Goal: Entertainment & Leisure: Consume media (video, audio)

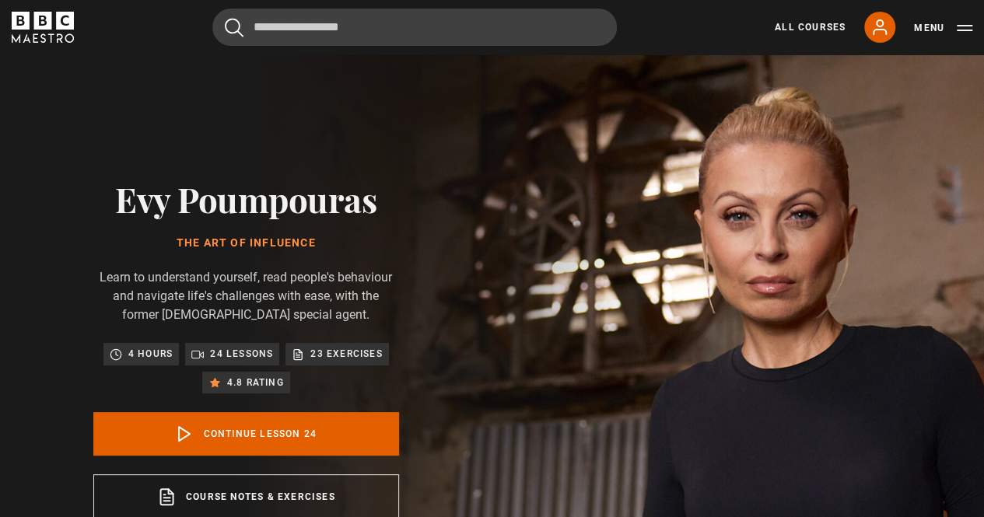
click at [51, 17] on icon "BBC Maestro" at bounding box center [43, 21] width 18 height 18
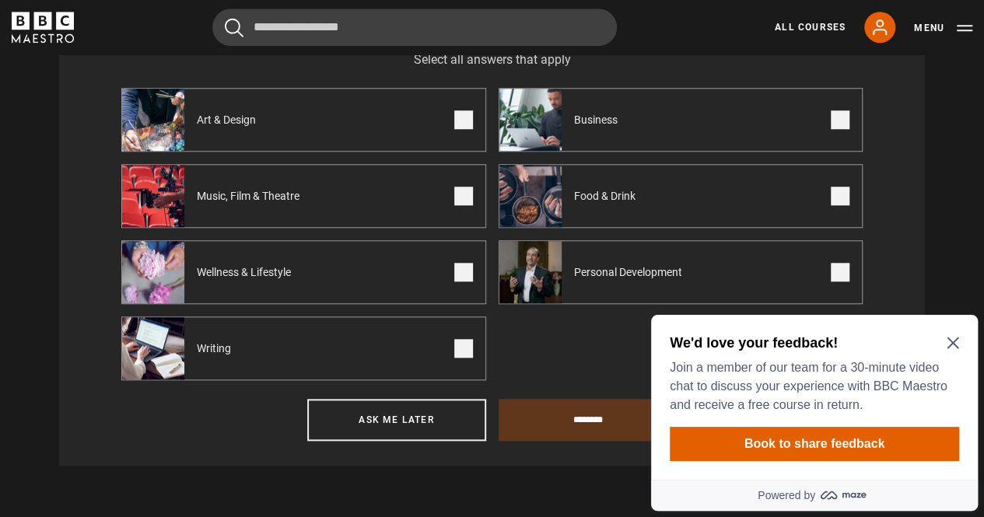
scroll to position [631, 0]
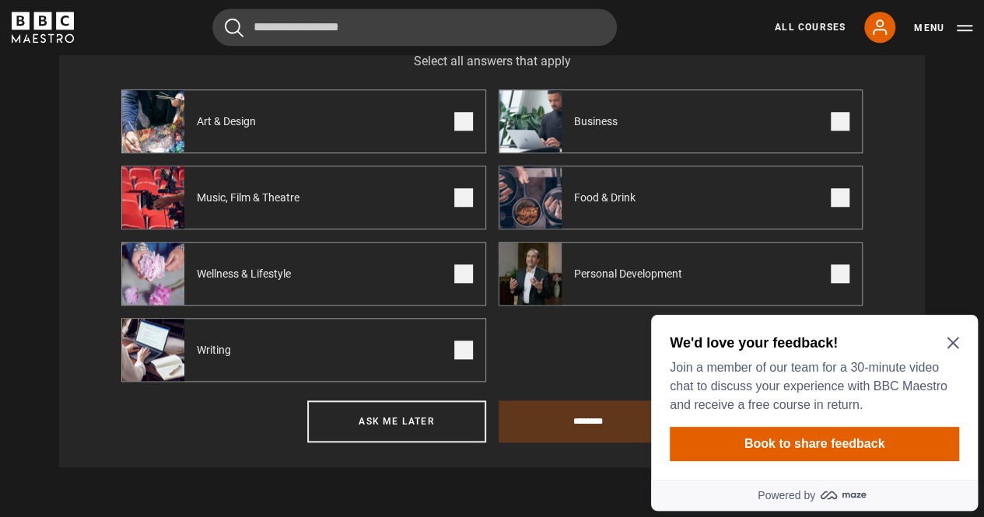
click at [841, 279] on span at bounding box center [839, 273] width 19 height 19
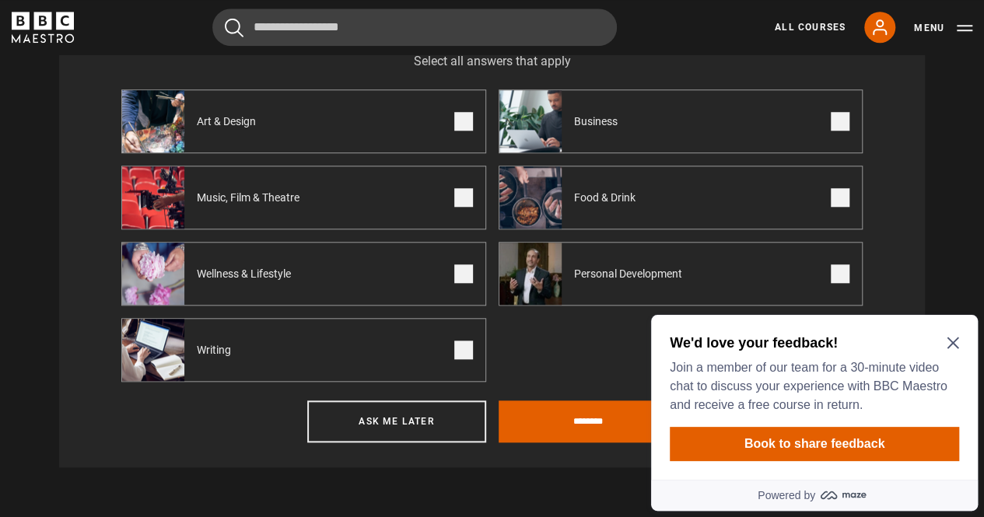
click at [461, 281] on span at bounding box center [463, 273] width 19 height 19
click at [543, 425] on input "********" at bounding box center [587, 421] width 179 height 42
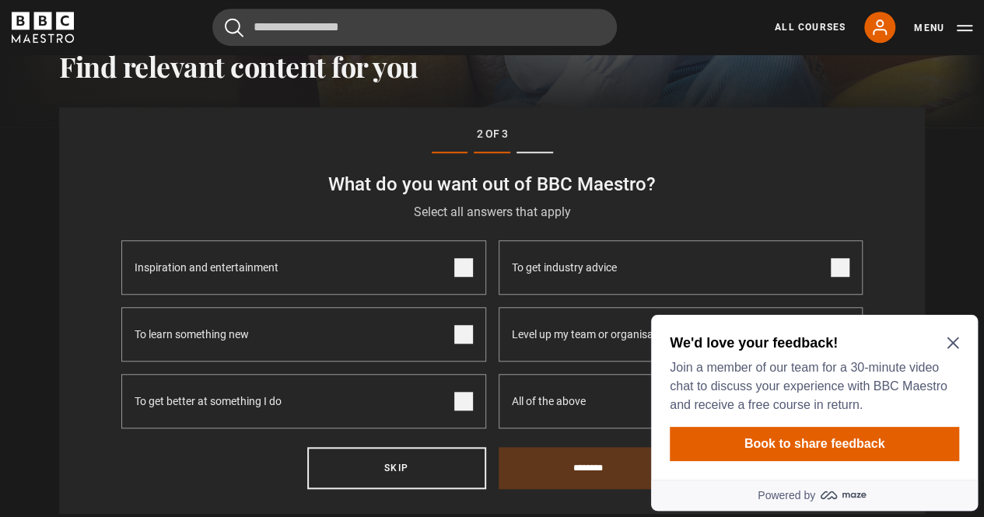
scroll to position [477, 0]
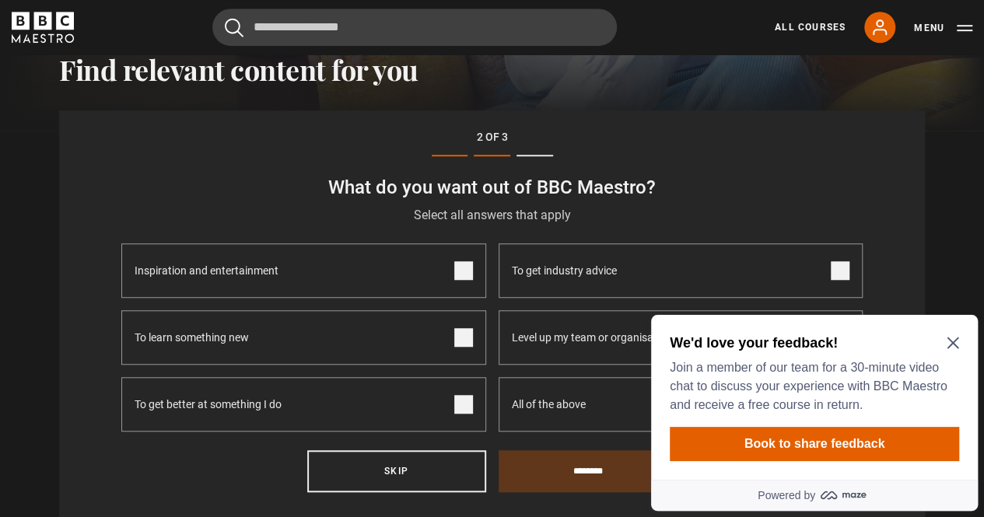
click at [953, 338] on icon "Close Maze Prompt" at bounding box center [952, 343] width 12 height 12
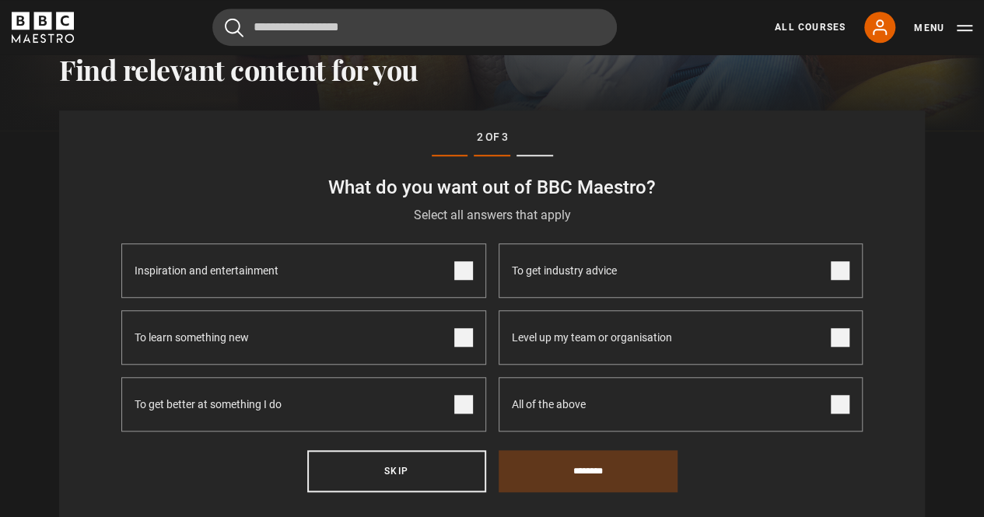
click at [462, 407] on span at bounding box center [463, 404] width 19 height 19
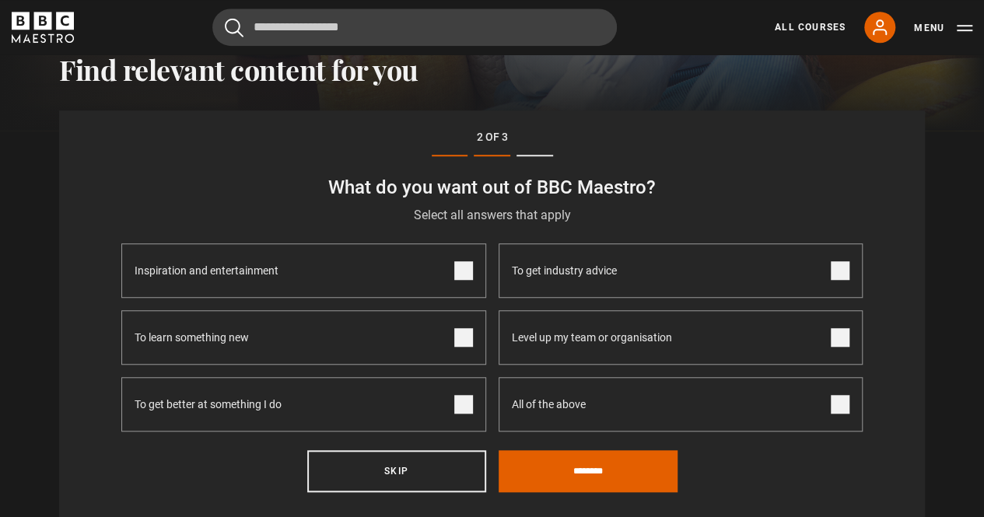
click at [470, 271] on span at bounding box center [463, 270] width 19 height 19
click at [840, 405] on span at bounding box center [839, 404] width 19 height 19
click at [576, 477] on input "********" at bounding box center [587, 471] width 179 height 42
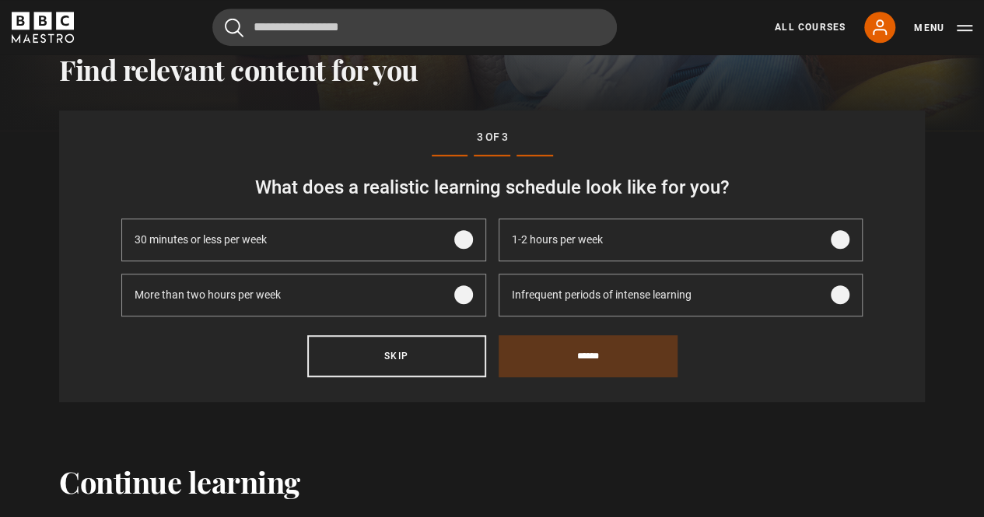
click at [838, 243] on span at bounding box center [839, 239] width 19 height 19
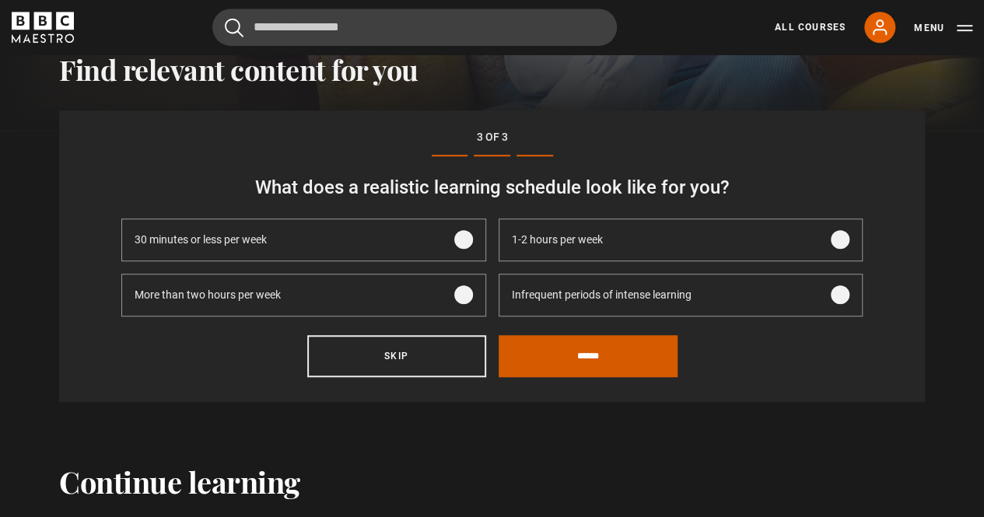
click at [557, 368] on input "******" at bounding box center [587, 356] width 179 height 42
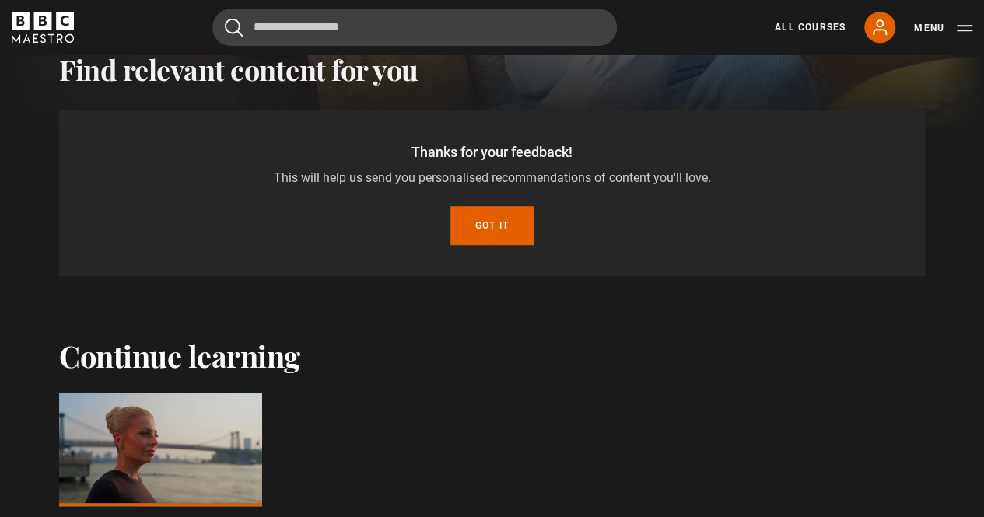
scroll to position [420, 0]
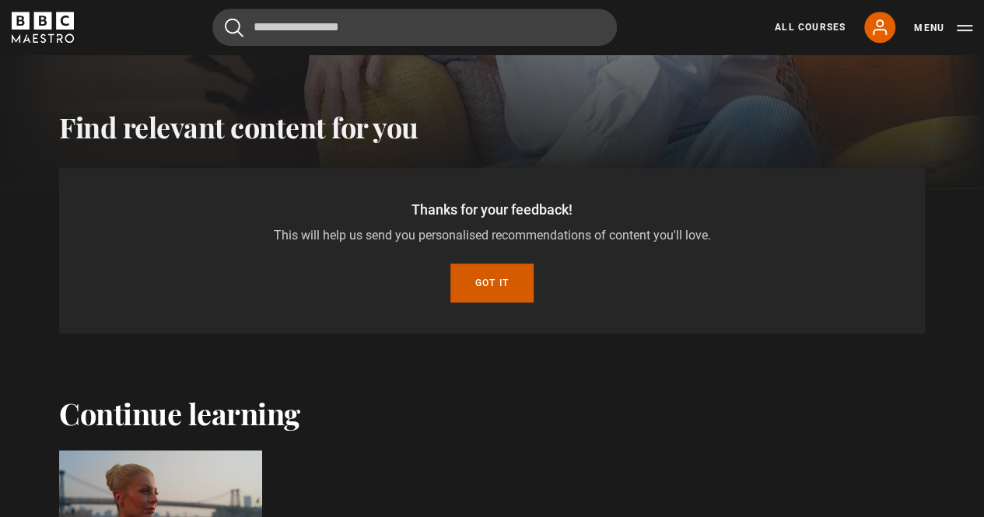
click at [485, 288] on button "Got it" at bounding box center [491, 283] width 83 height 39
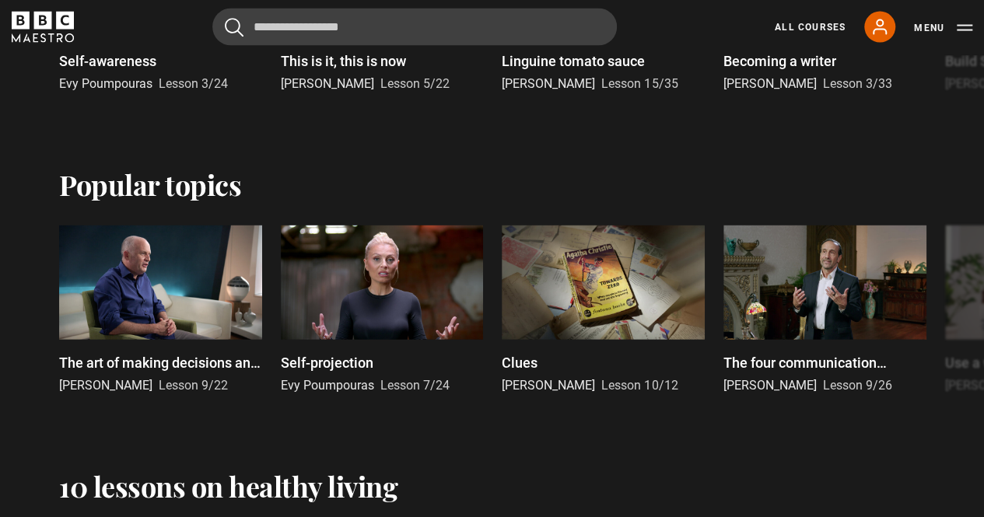
scroll to position [1557, 0]
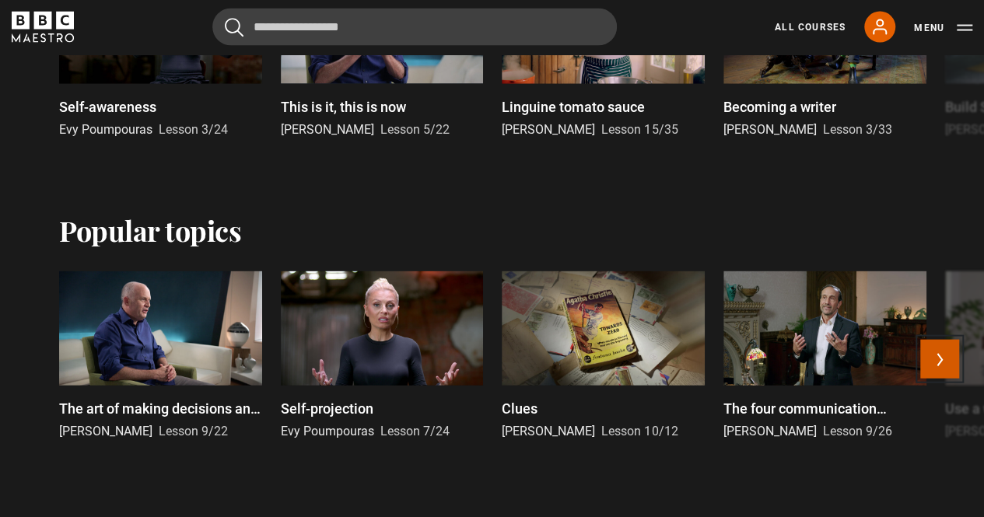
click at [933, 365] on button "Next" at bounding box center [939, 359] width 39 height 39
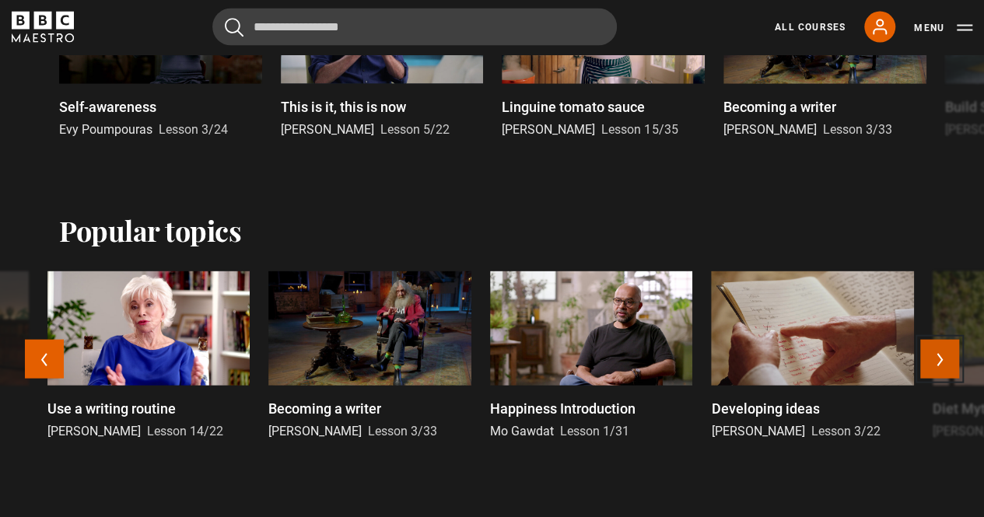
click at [933, 365] on button "Next" at bounding box center [939, 359] width 39 height 39
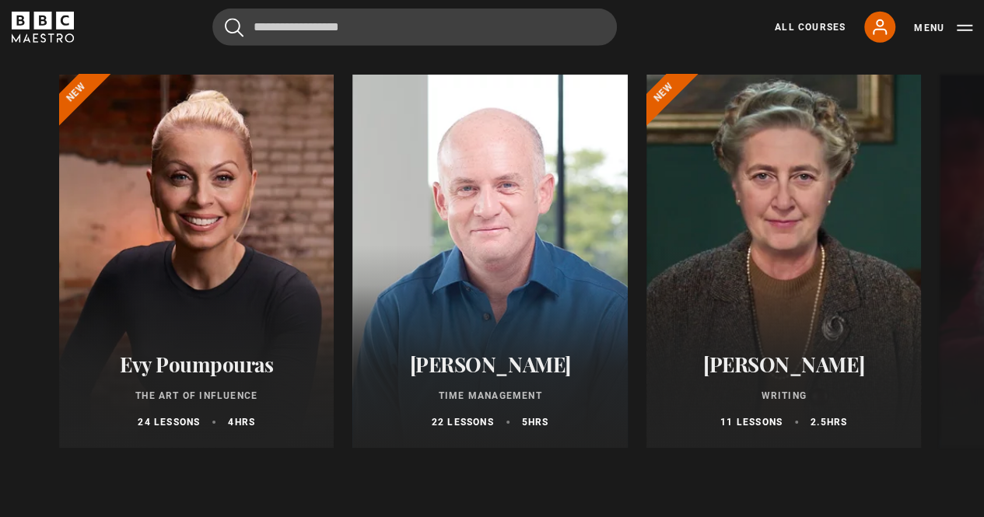
scroll to position [2355, 0]
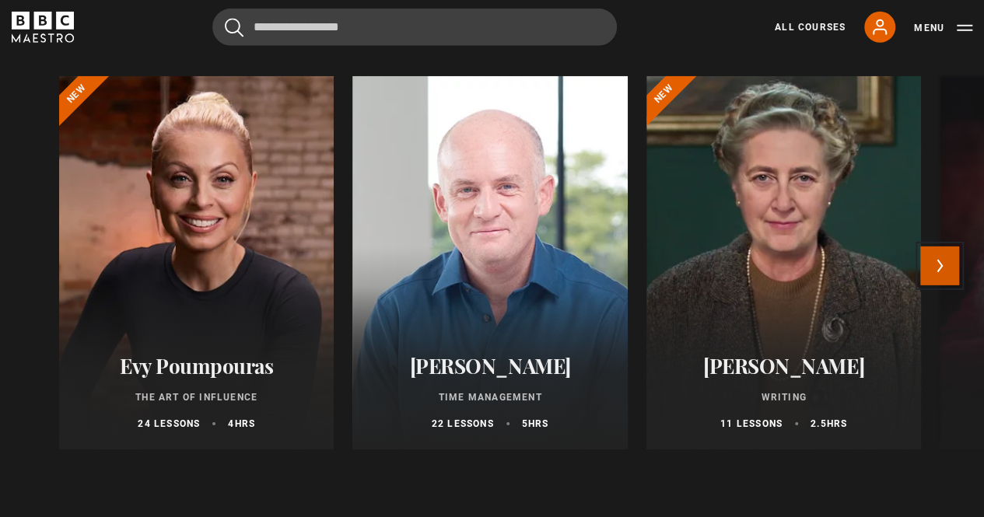
click at [952, 285] on button "Next" at bounding box center [939, 265] width 39 height 39
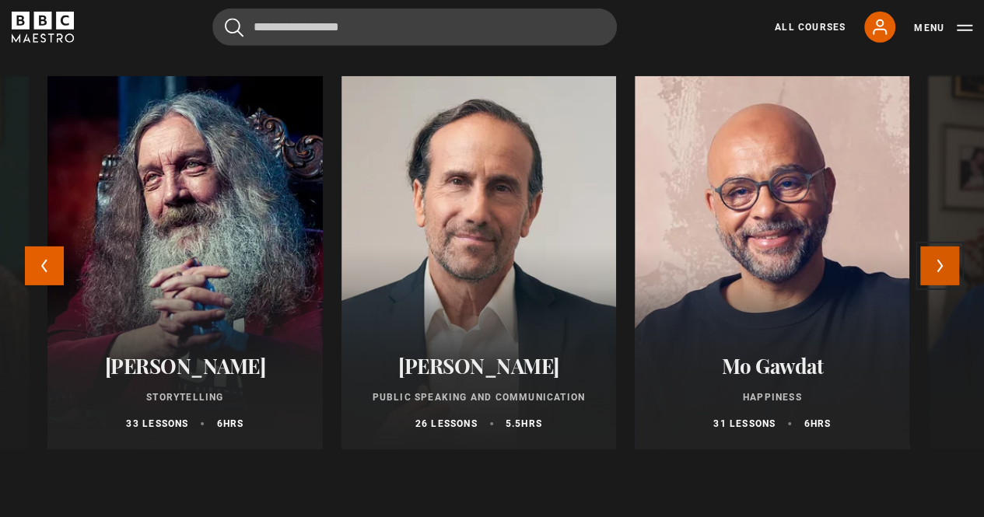
click at [952, 285] on button "Next" at bounding box center [939, 265] width 39 height 39
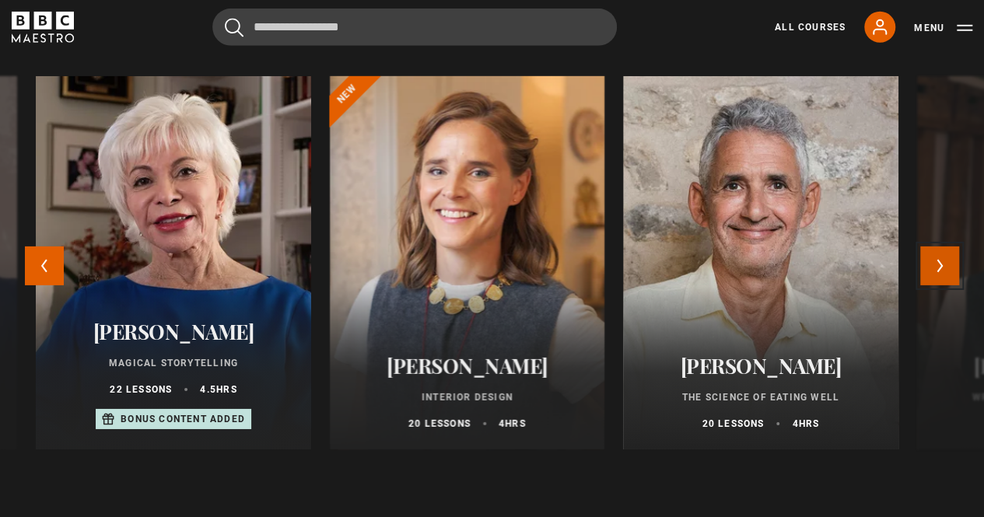
click at [952, 285] on button "Next" at bounding box center [939, 265] width 39 height 39
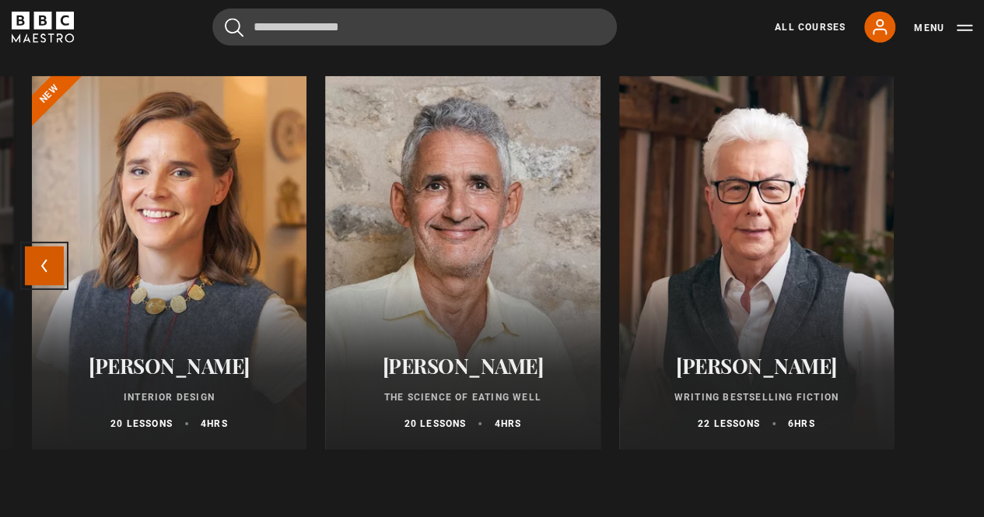
click at [28, 285] on button "Previous" at bounding box center [44, 265] width 39 height 39
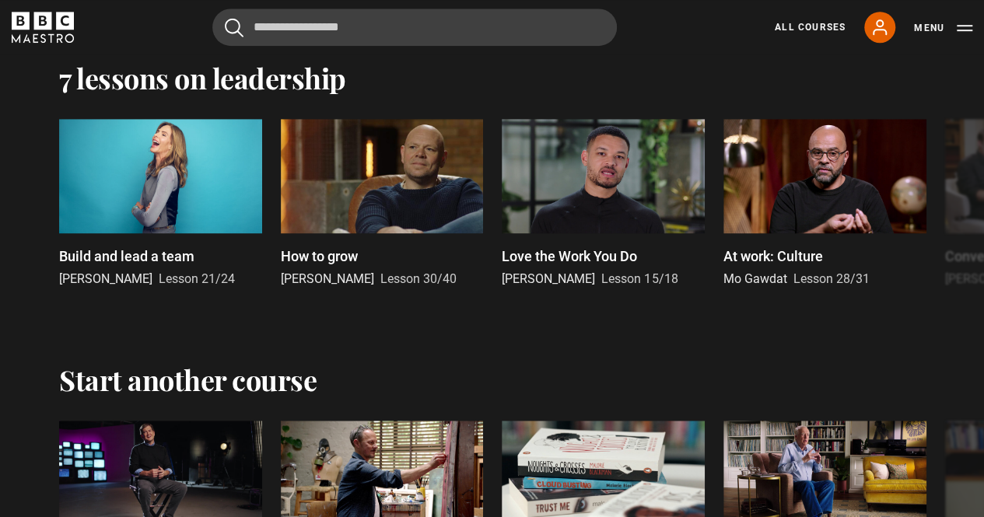
scroll to position [3422, 0]
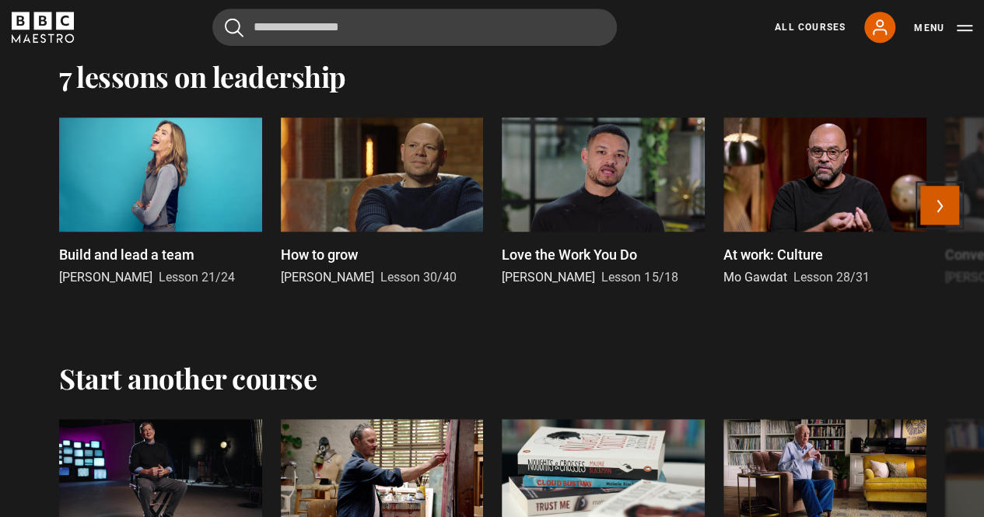
click at [952, 225] on button "Next" at bounding box center [939, 205] width 39 height 39
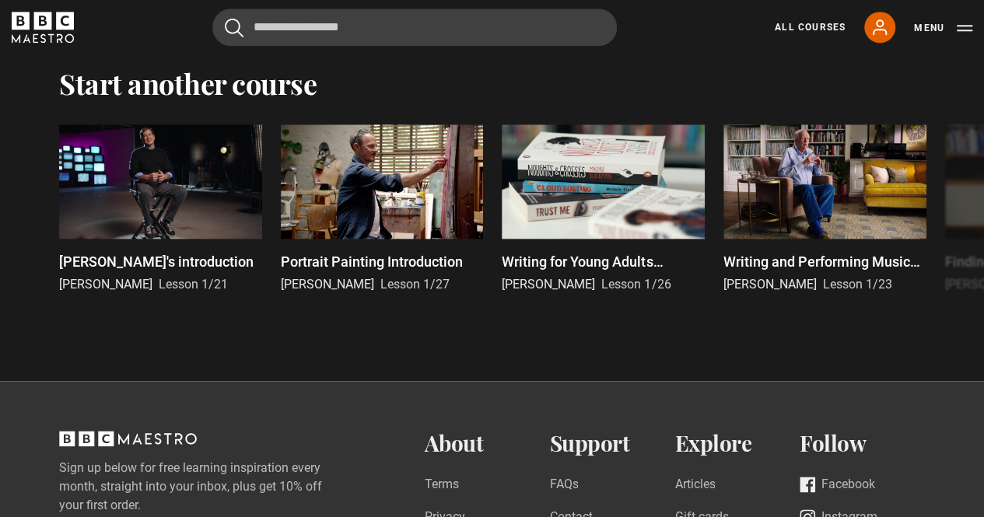
scroll to position [3723, 0]
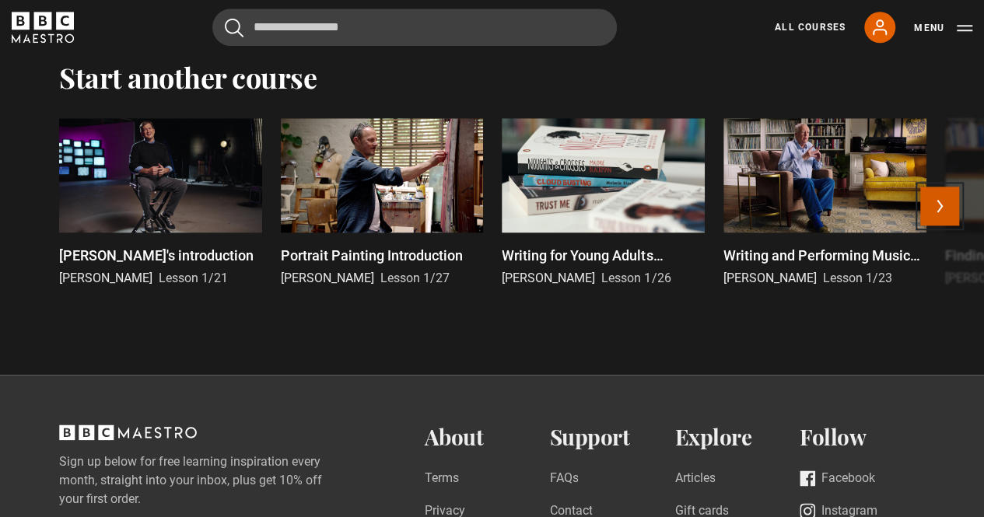
click at [947, 225] on button "Next" at bounding box center [939, 206] width 39 height 39
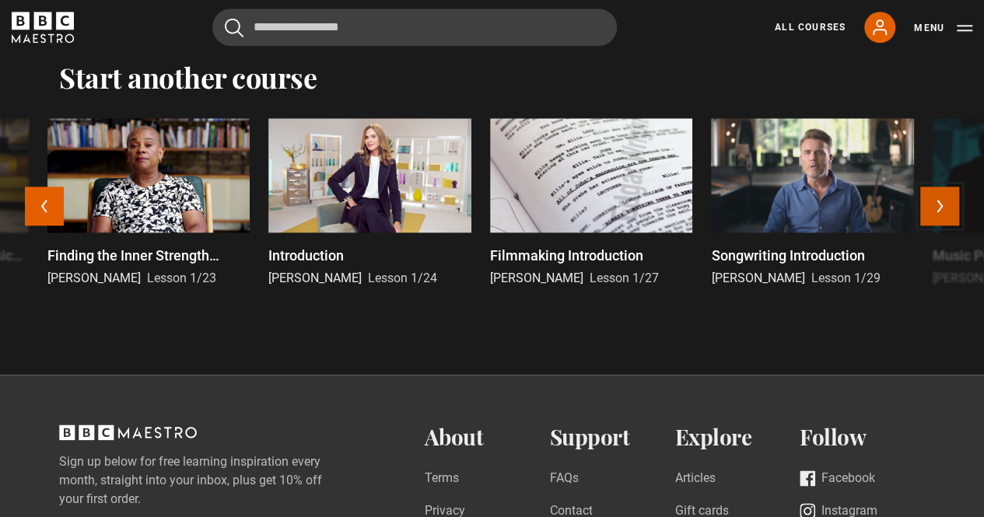
click at [947, 225] on button "Next" at bounding box center [939, 206] width 39 height 39
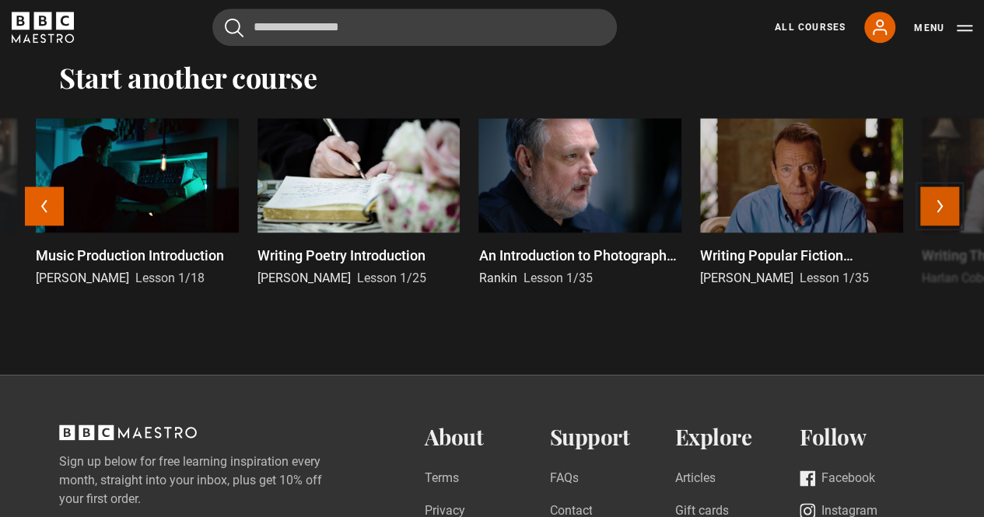
click at [947, 225] on button "Next" at bounding box center [939, 206] width 39 height 39
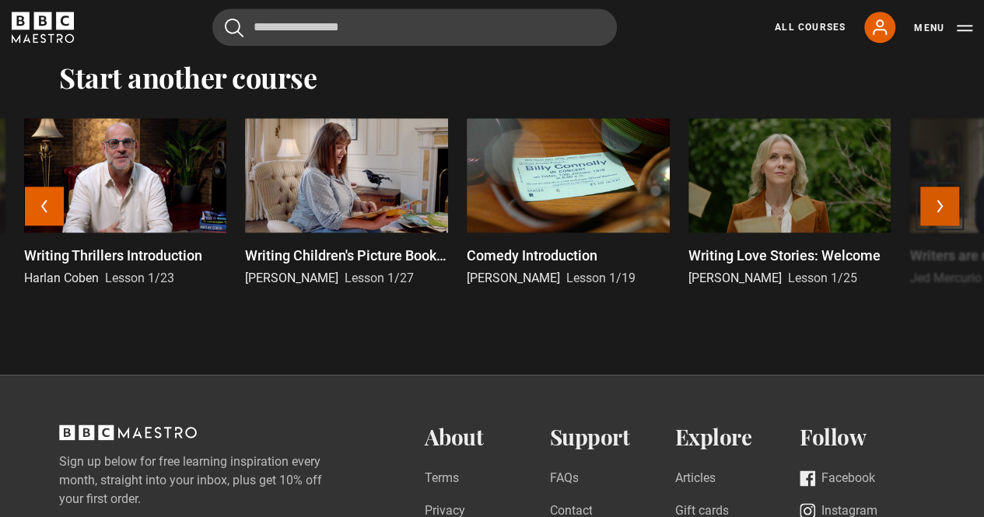
click at [947, 225] on button "Next" at bounding box center [939, 206] width 39 height 39
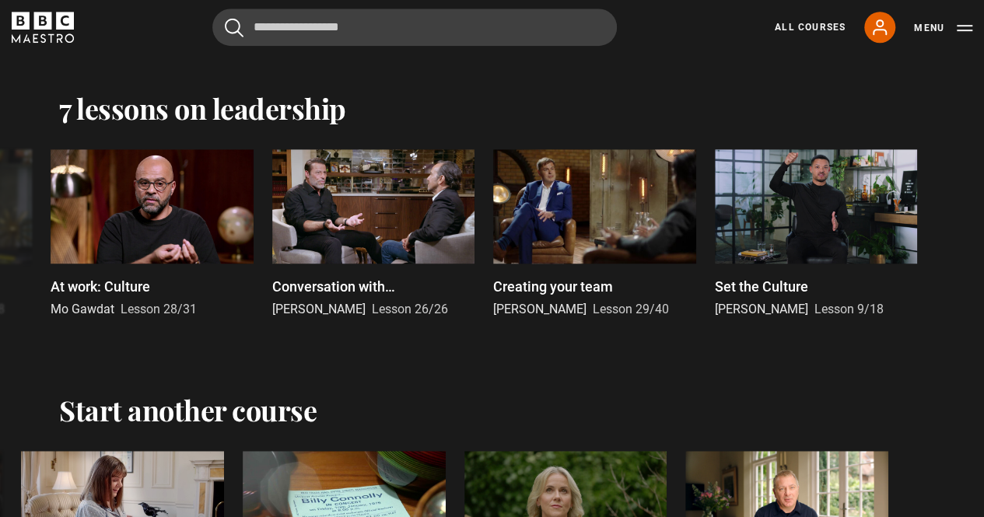
scroll to position [3382, 0]
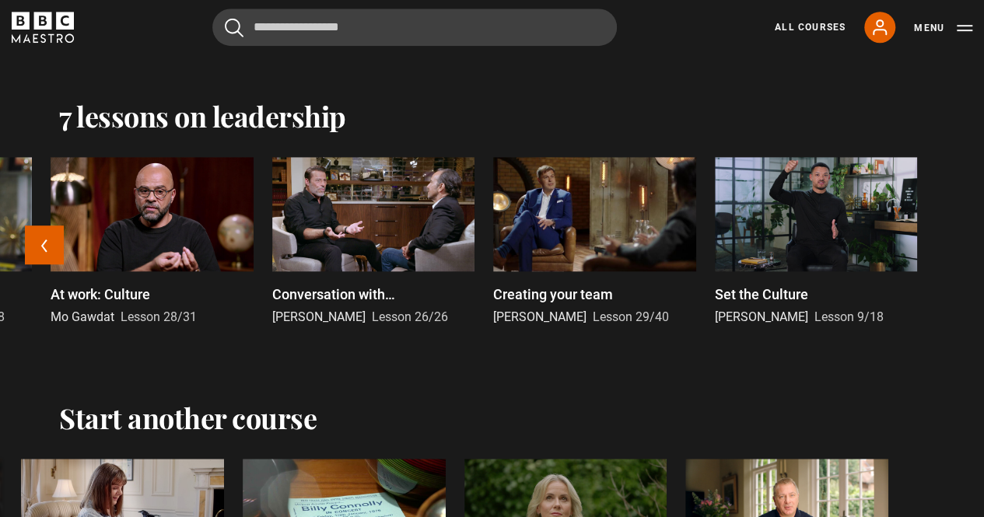
click at [70, 271] on div at bounding box center [152, 214] width 203 height 114
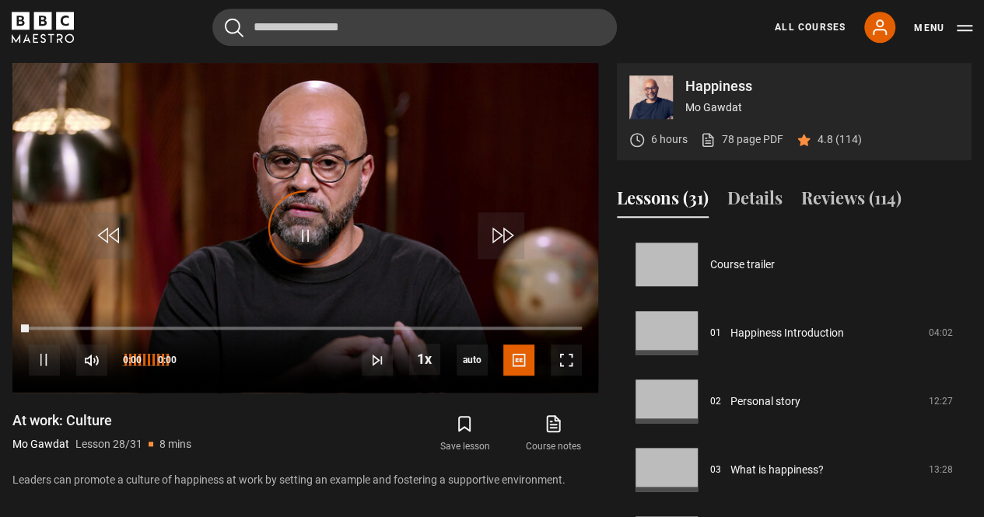
scroll to position [1848, 0]
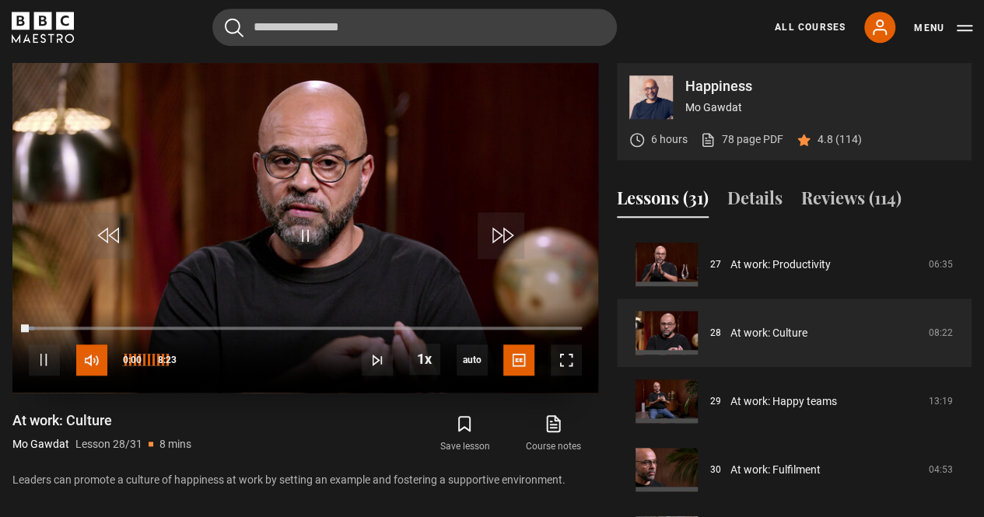
click at [87, 358] on span "Video Player" at bounding box center [91, 359] width 31 height 31
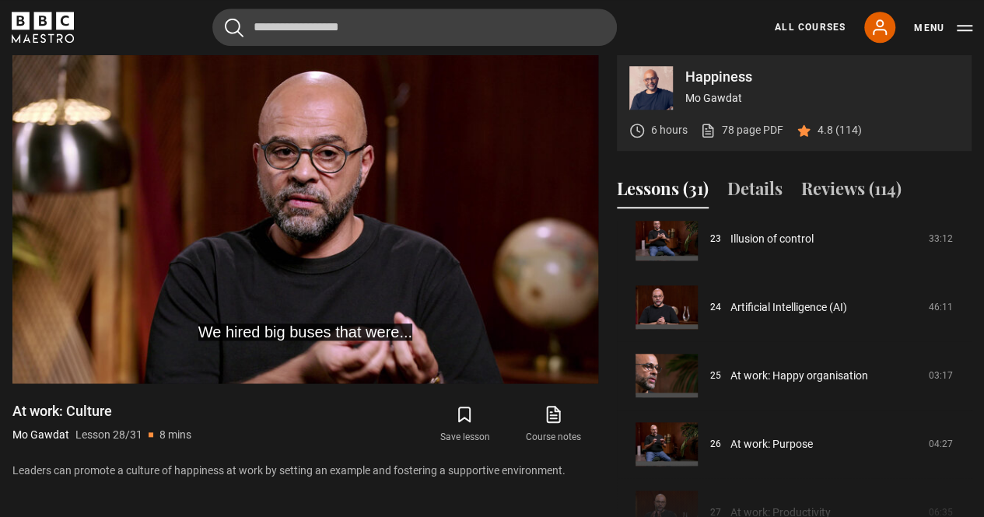
scroll to position [1854, 0]
